Goal: Navigation & Orientation: Find specific page/section

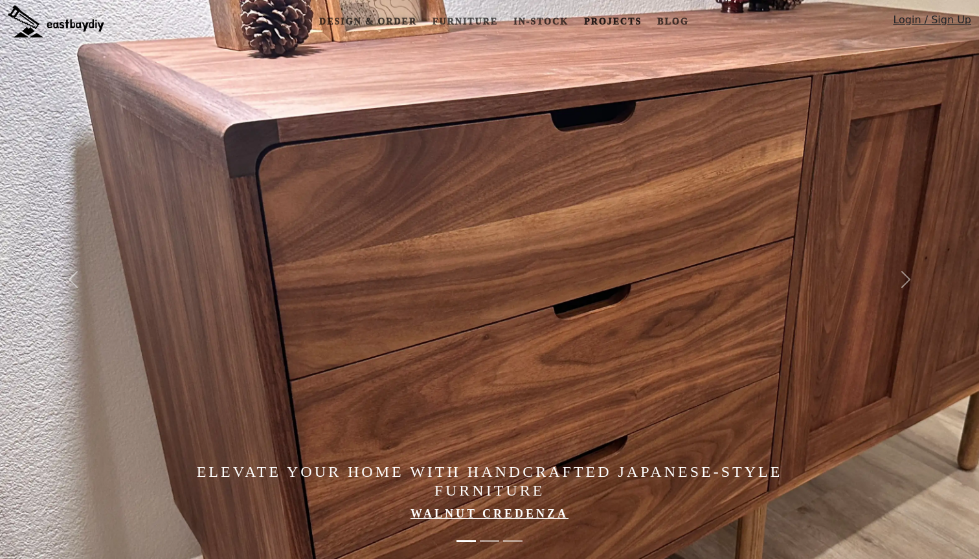
click at [593, 19] on link "Projects" at bounding box center [613, 22] width 68 height 24
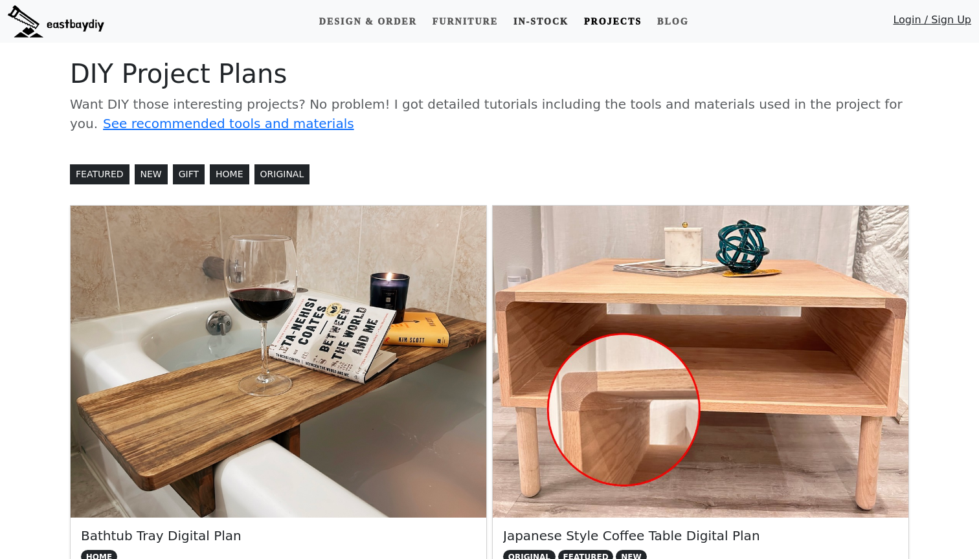
click at [553, 19] on link "In-stock" at bounding box center [540, 22] width 65 height 24
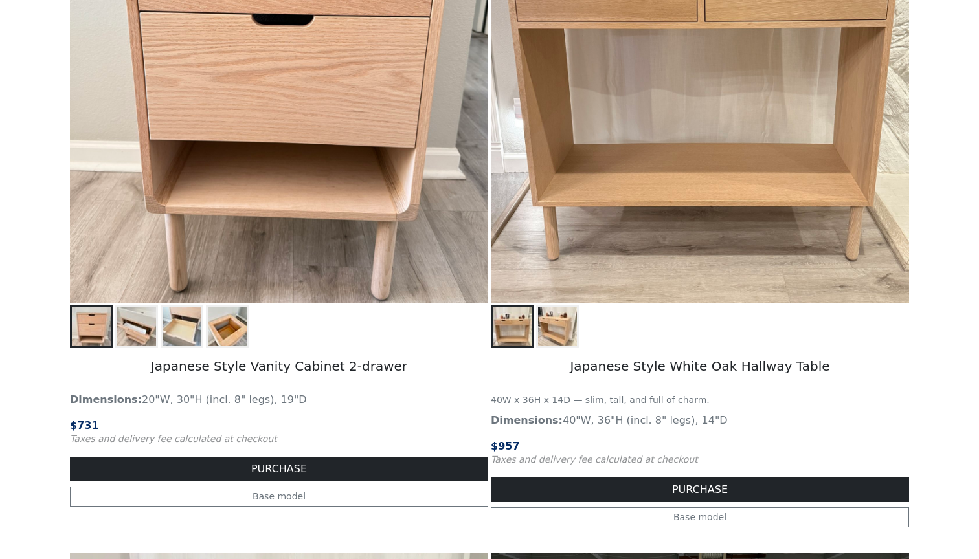
scroll to position [419, 0]
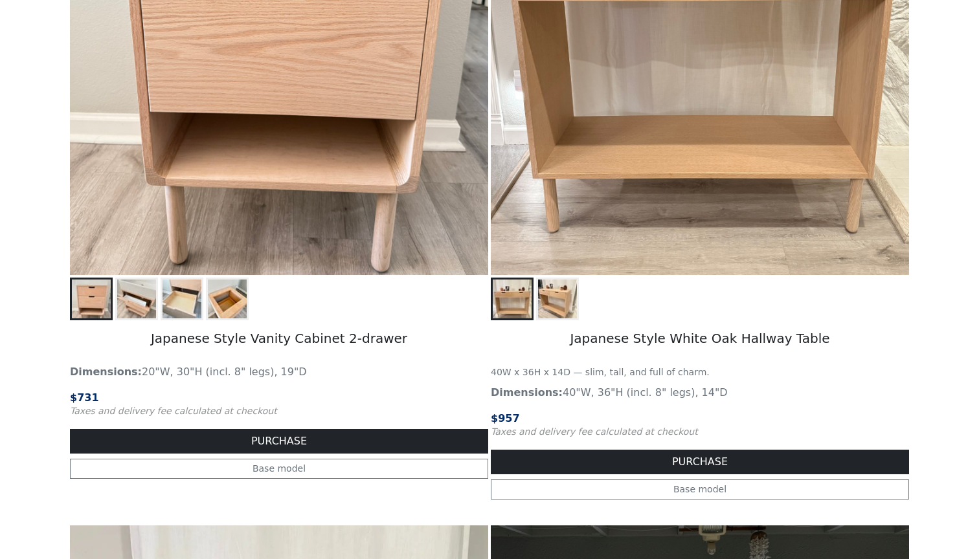
click at [148, 297] on img at bounding box center [136, 299] width 39 height 39
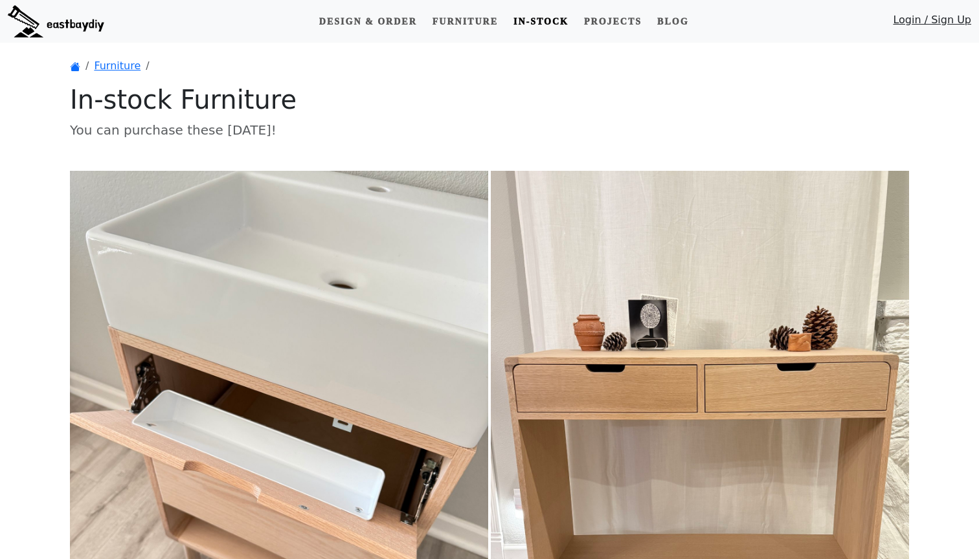
scroll to position [0, 0]
